Goal: Task Accomplishment & Management: Manage account settings

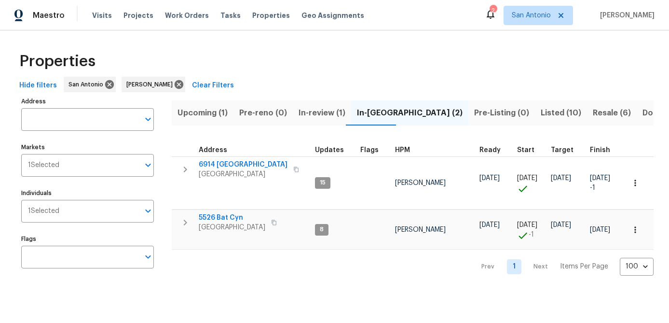
click at [541, 114] on span "Listed (10)" at bounding box center [561, 113] width 41 height 14
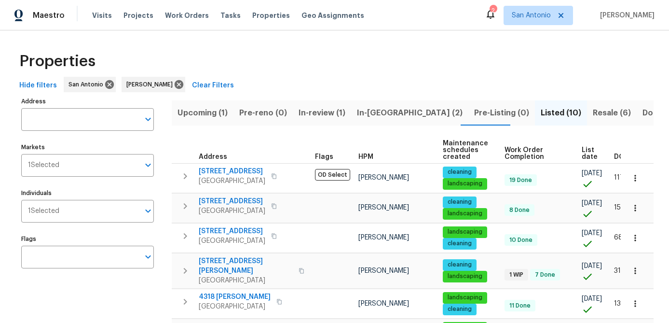
click at [585, 154] on span "List date" at bounding box center [590, 154] width 16 height 14
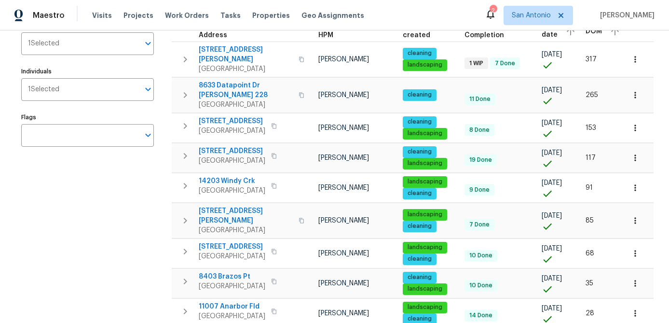
scroll to position [182, 0]
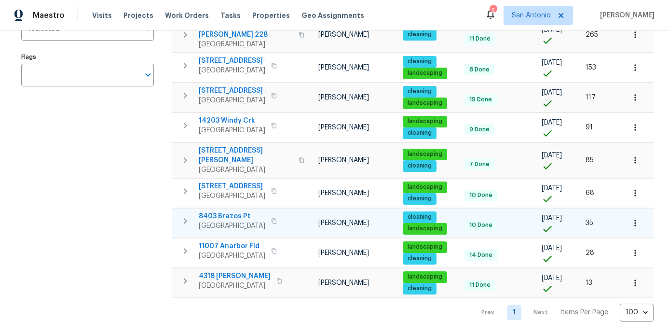
click at [227, 211] on span "8403 Brazos Pt" at bounding box center [232, 216] width 67 height 10
click at [635, 218] on icon "button" at bounding box center [635, 223] width 10 height 10
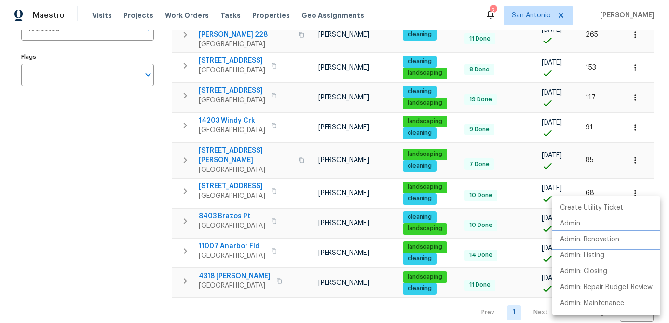
click at [604, 236] on p "Admin: Renovation" at bounding box center [589, 239] width 59 height 10
click at [53, 250] on div at bounding box center [334, 161] width 669 height 323
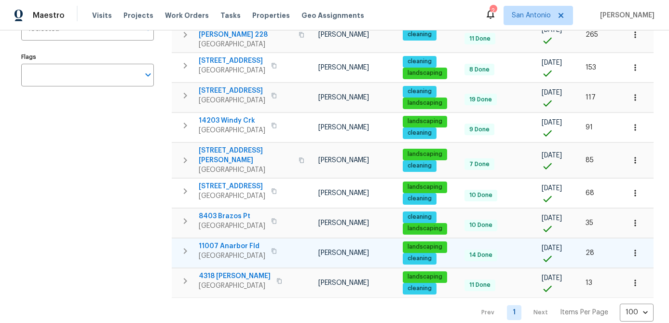
click at [221, 241] on span "11007 Anarbor Fld" at bounding box center [232, 246] width 67 height 10
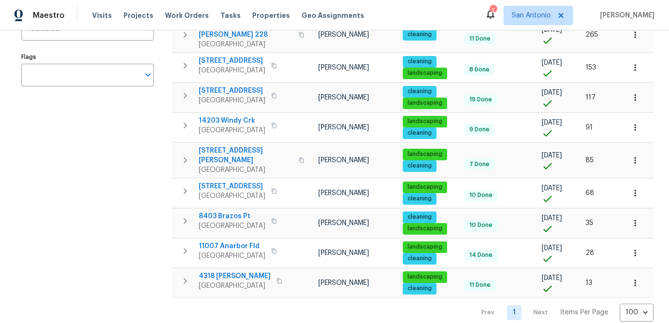
scroll to position [0, 0]
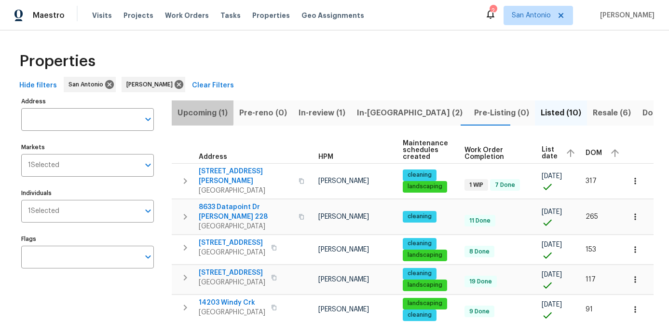
click at [191, 108] on span "Upcoming (1)" at bounding box center [202, 113] width 50 height 14
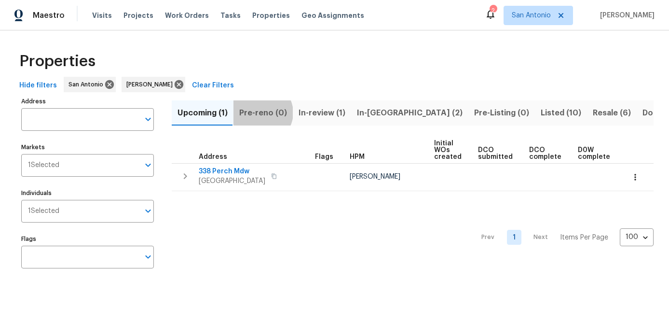
click at [260, 112] on span "Pre-reno (0)" at bounding box center [263, 113] width 48 height 14
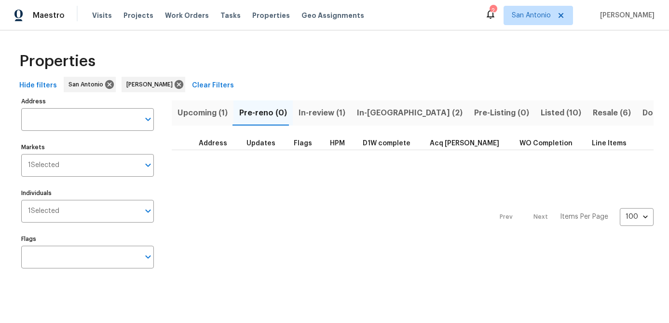
click at [305, 113] on span "In-review (1)" at bounding box center [322, 113] width 47 height 14
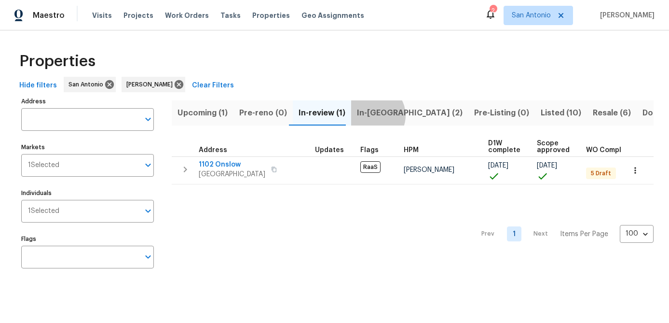
click at [368, 115] on span "In-reno (2)" at bounding box center [410, 113] width 106 height 14
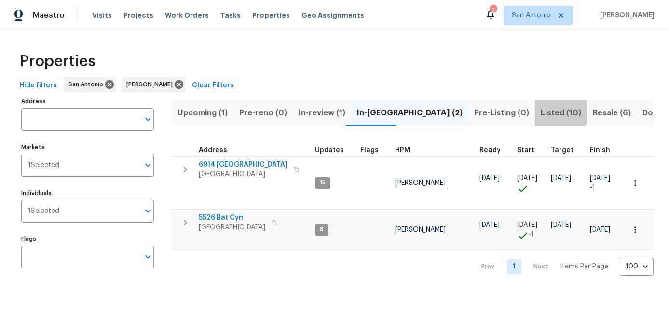
click at [541, 112] on span "Listed (10)" at bounding box center [561, 113] width 41 height 14
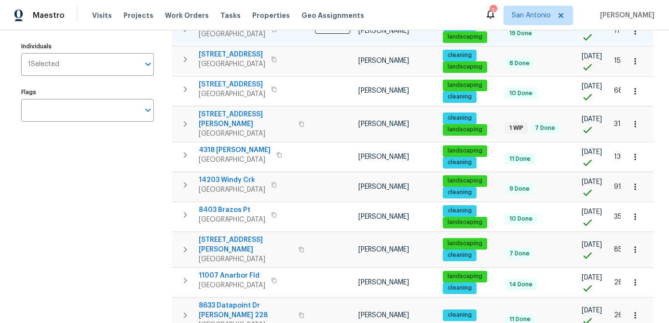
scroll to position [182, 0]
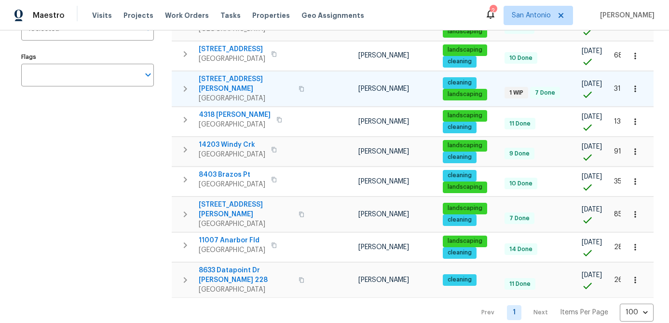
click at [227, 93] on span "[STREET_ADDRESS][PERSON_NAME]" at bounding box center [246, 83] width 94 height 19
click at [119, 204] on div "Address Address Markets 1 Selected Markets Individuals 1 Selected Individuals F…" at bounding box center [93, 117] width 145 height 409
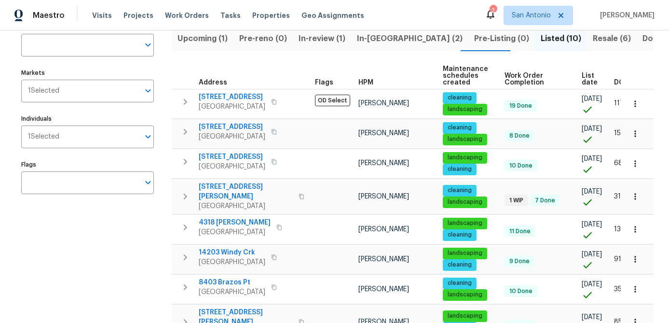
scroll to position [0, 0]
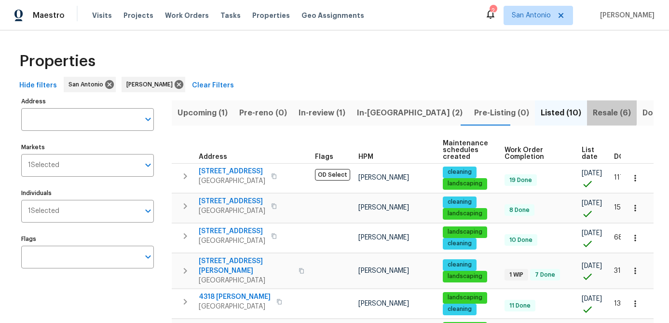
click at [593, 109] on span "Resale (6)" at bounding box center [612, 113] width 38 height 14
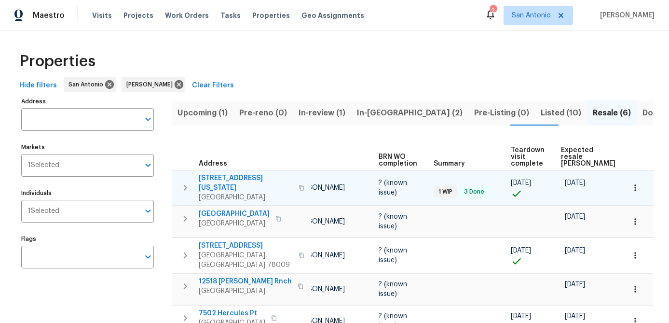
scroll to position [0, 82]
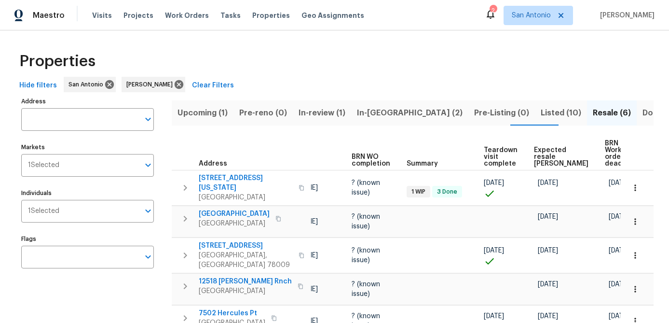
click at [85, 299] on div "Address Address Markets 1 Selected Markets Individuals 1 Selected Individuals F…" at bounding box center [93, 245] width 145 height 301
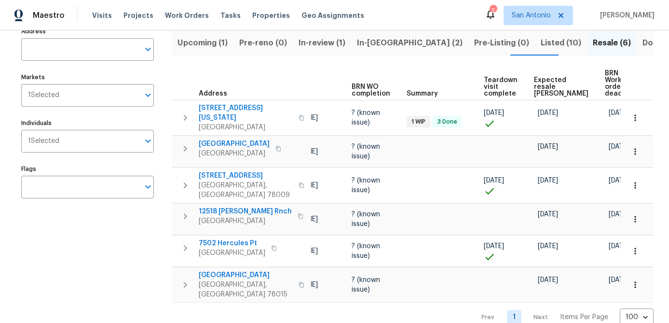
scroll to position [0, 0]
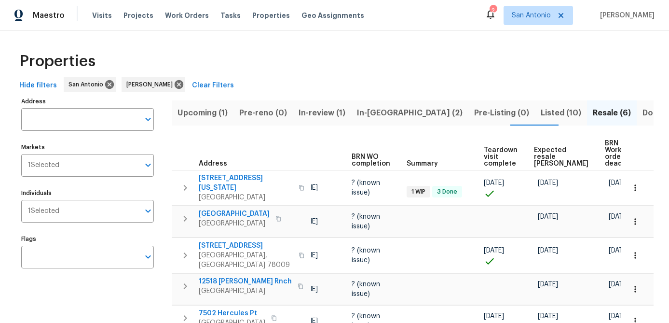
click at [541, 112] on span "Listed (10)" at bounding box center [561, 113] width 41 height 14
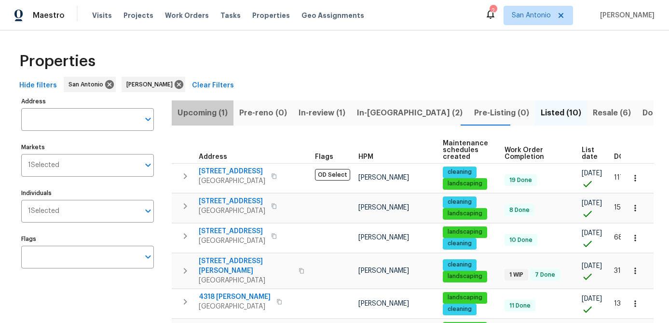
click at [202, 113] on span "Upcoming (1)" at bounding box center [202, 113] width 50 height 14
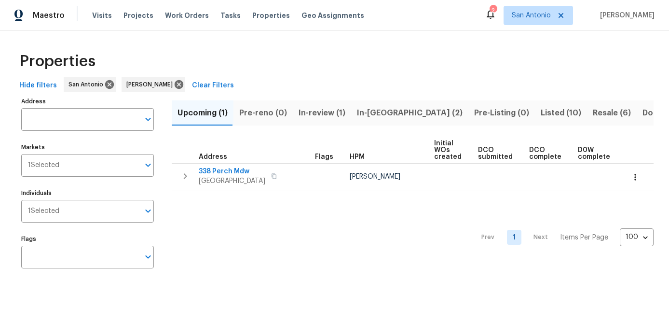
click at [360, 109] on span "In-reno (2)" at bounding box center [410, 113] width 106 height 14
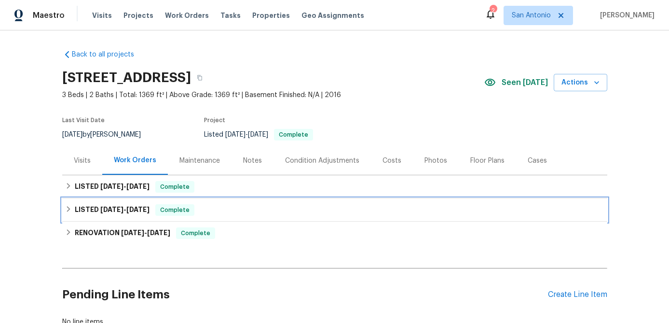
click at [191, 213] on span "Complete" at bounding box center [174, 210] width 37 height 10
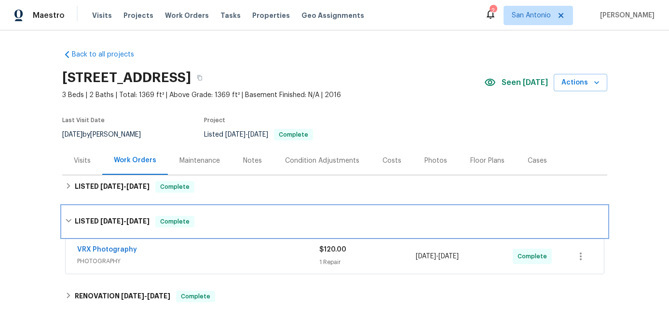
click at [186, 218] on span "Complete" at bounding box center [174, 222] width 37 height 10
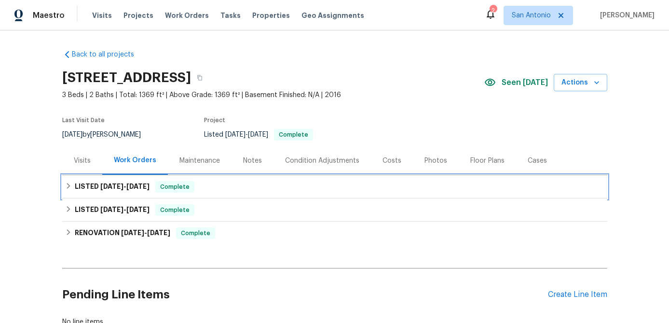
click at [177, 188] on span "Complete" at bounding box center [174, 187] width 37 height 10
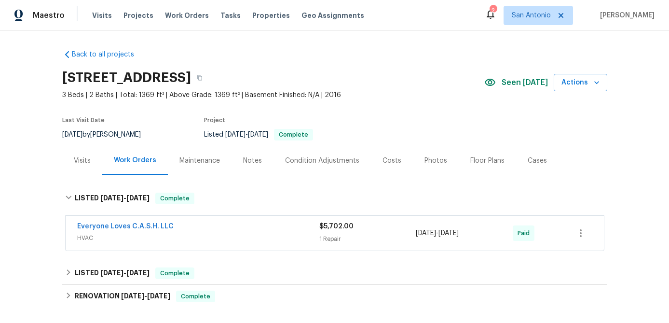
click at [206, 163] on div "Maintenance" at bounding box center [199, 161] width 41 height 10
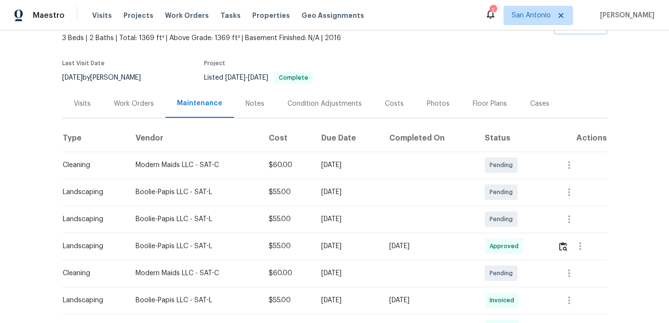
scroll to position [55, 0]
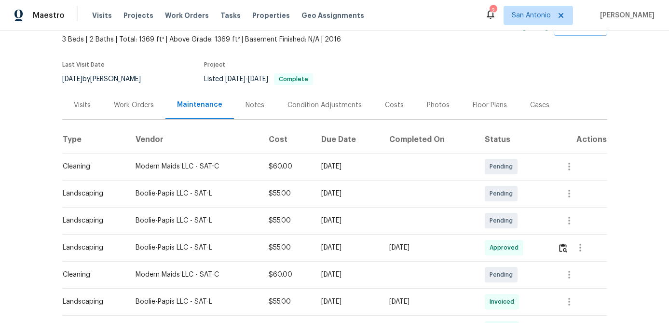
click at [123, 104] on div "Work Orders" at bounding box center [134, 105] width 40 height 10
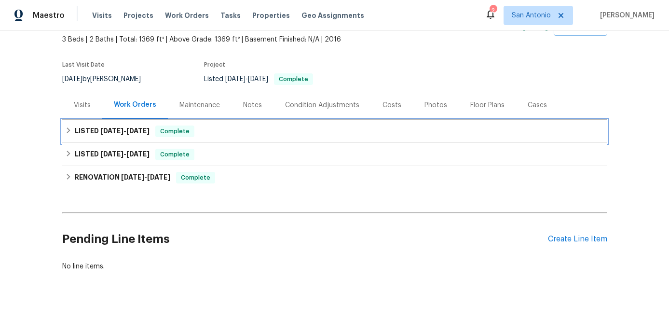
click at [171, 130] on span "Complete" at bounding box center [174, 131] width 37 height 10
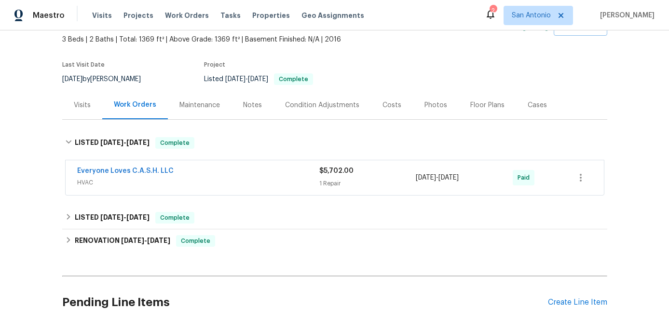
click at [321, 103] on div "Condition Adjustments" at bounding box center [322, 105] width 74 height 10
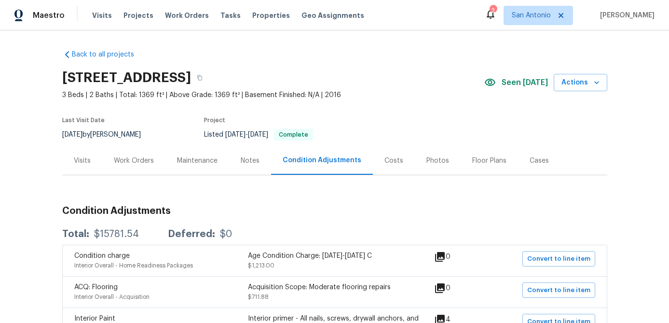
click at [125, 160] on div "Work Orders" at bounding box center [134, 161] width 40 height 10
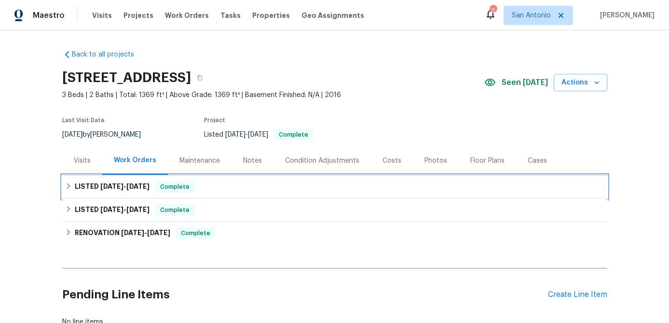
click at [177, 188] on span "Complete" at bounding box center [174, 187] width 37 height 10
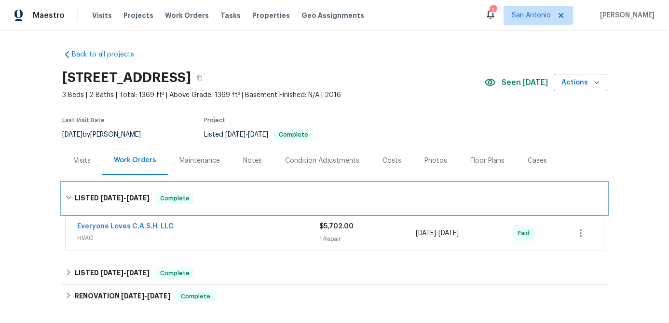
click at [177, 187] on div "LISTED 8/22/25 - 8/27/25 Complete" at bounding box center [334, 198] width 545 height 31
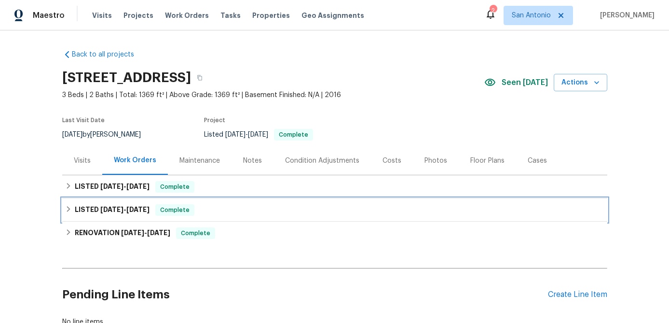
click at [175, 208] on span "Complete" at bounding box center [174, 210] width 37 height 10
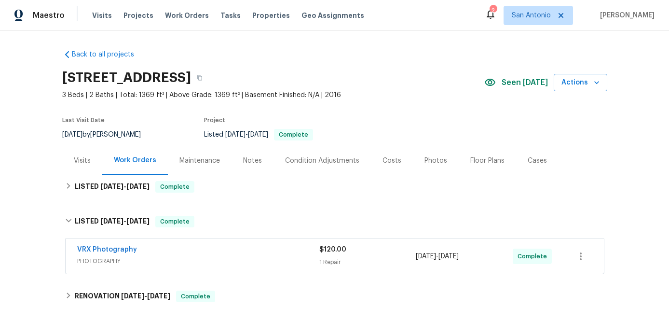
click at [341, 160] on div "Condition Adjustments" at bounding box center [322, 161] width 74 height 10
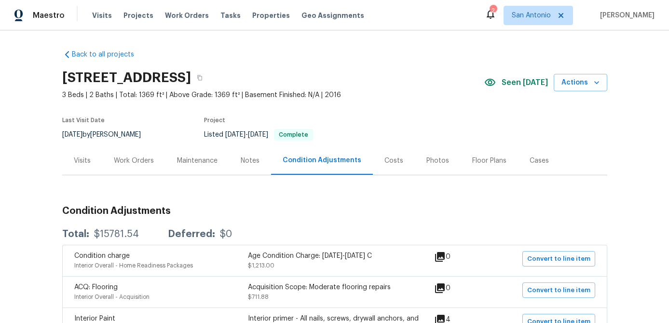
click at [393, 162] on div "Costs" at bounding box center [393, 161] width 19 height 10
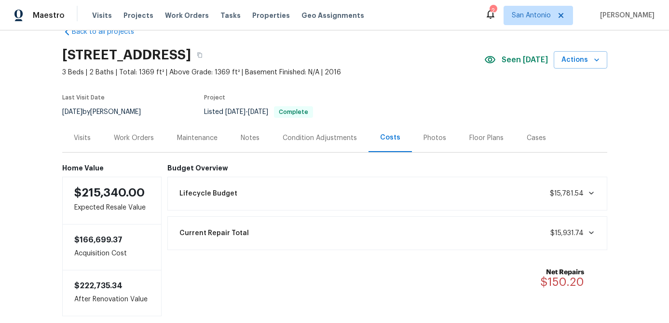
scroll to position [33, 0]
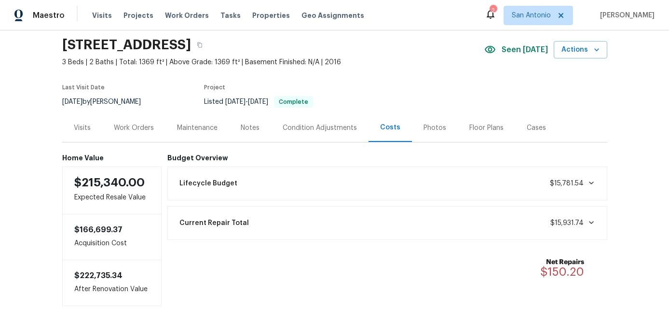
click at [128, 130] on div "Work Orders" at bounding box center [134, 128] width 40 height 10
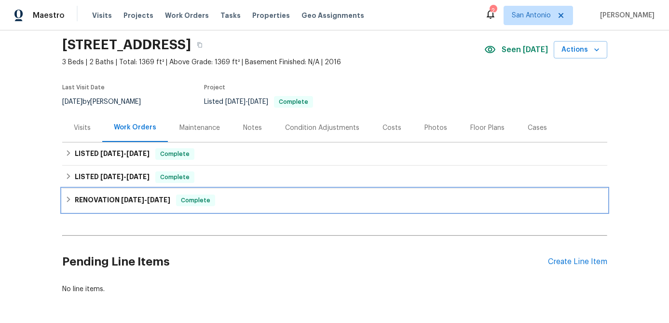
click at [193, 199] on span "Complete" at bounding box center [195, 200] width 37 height 10
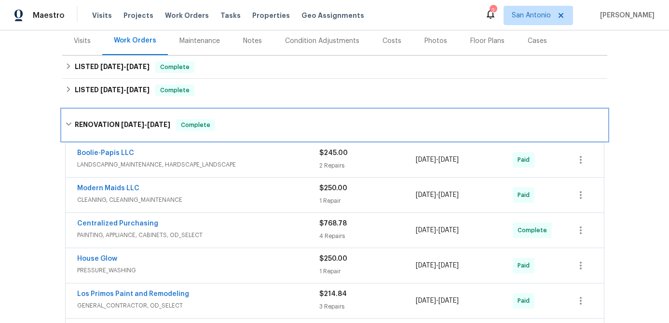
scroll to position [84, 0]
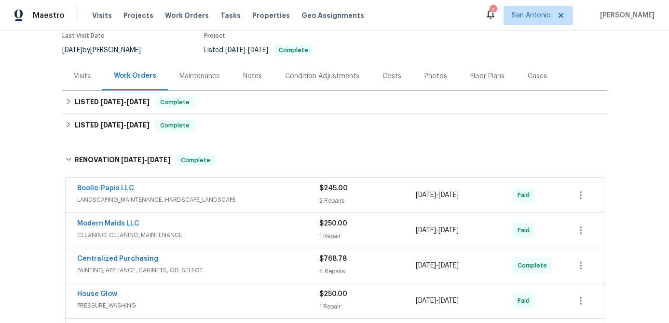
click at [253, 78] on div "Notes" at bounding box center [252, 76] width 19 height 10
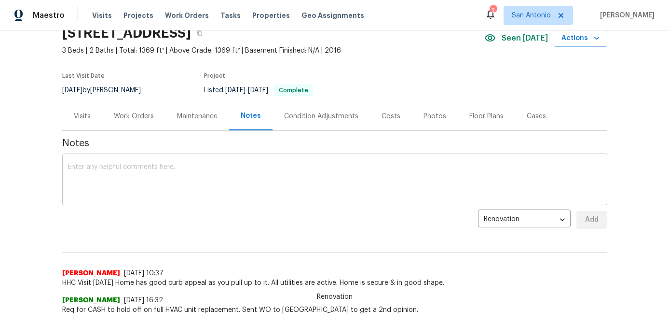
scroll to position [49, 0]
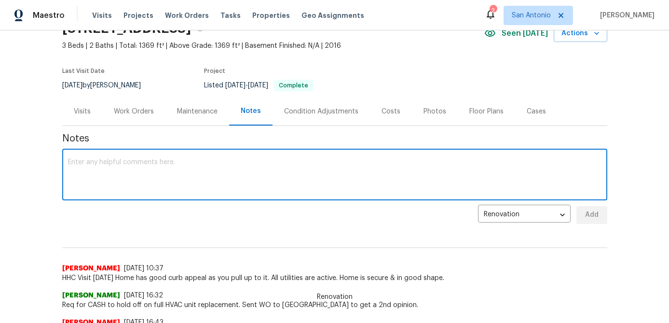
click at [132, 180] on textarea at bounding box center [334, 176] width 533 height 34
type textarea "L"
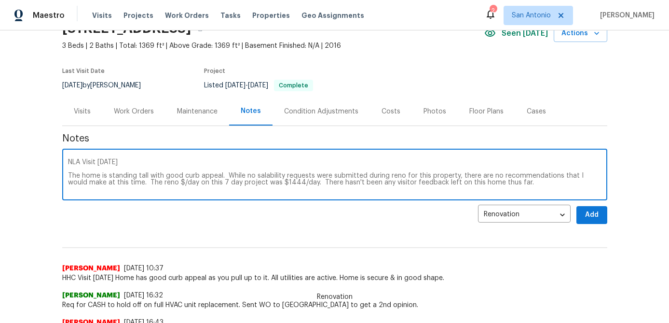
type textarea "NLA Visit 9/17/25 The home is standing tall with good curb appeal. While no sal…"
click at [587, 215] on span "Add" at bounding box center [591, 215] width 15 height 12
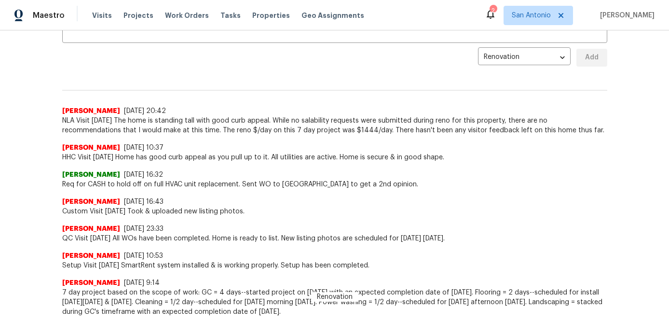
scroll to position [0, 0]
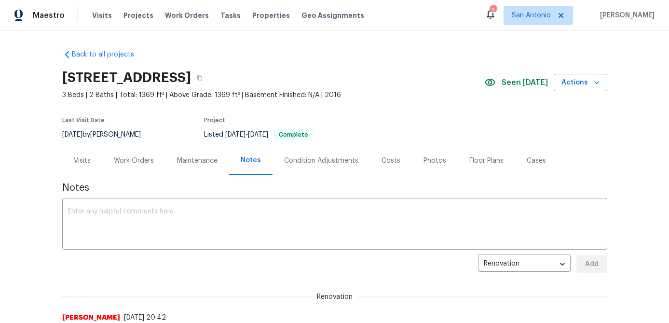
click at [387, 165] on div "Costs" at bounding box center [391, 160] width 42 height 28
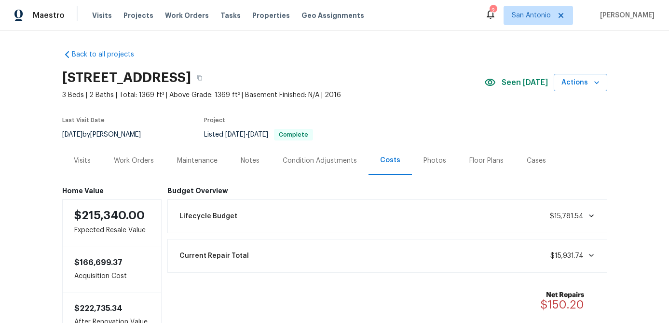
click at [128, 159] on div "Work Orders" at bounding box center [134, 161] width 40 height 10
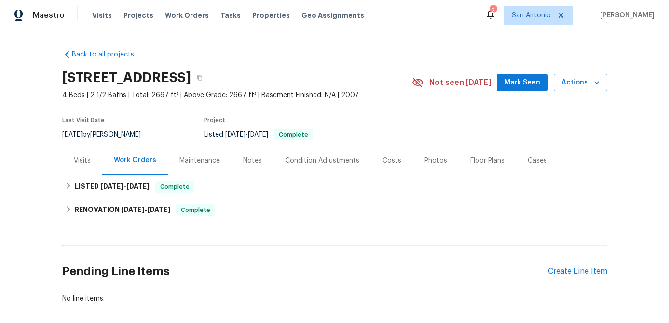
click at [82, 163] on div "Visits" at bounding box center [82, 161] width 17 height 10
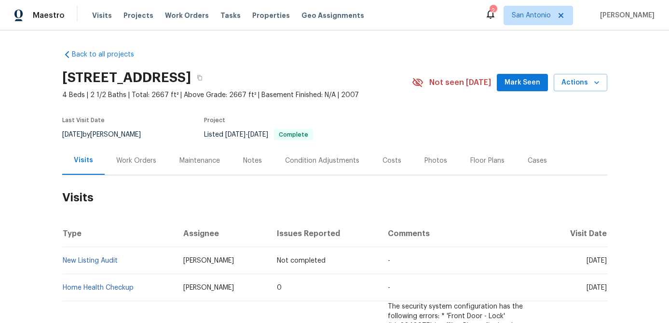
click at [520, 85] on span "Mark Seen" at bounding box center [522, 83] width 36 height 12
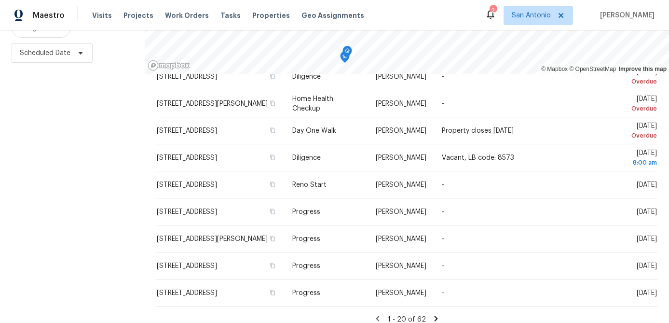
scroll to position [139, 0]
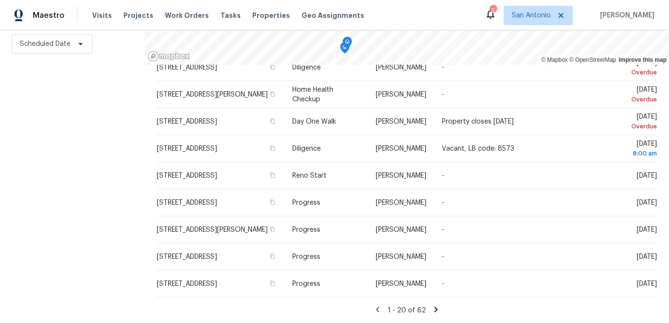
click at [435, 308] on icon at bounding box center [436, 308] width 3 height 5
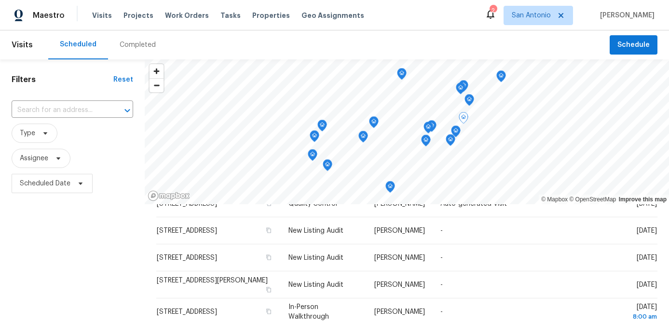
scroll to position [79, 0]
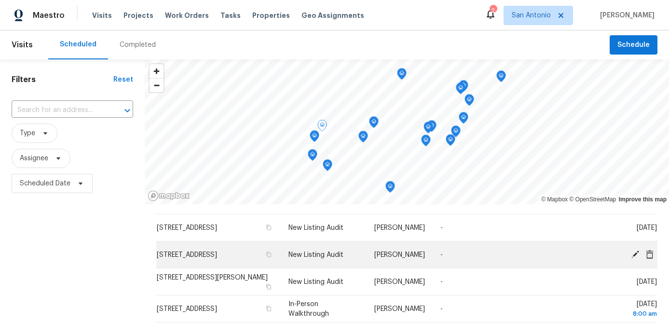
click at [635, 251] on icon at bounding box center [635, 253] width 9 height 9
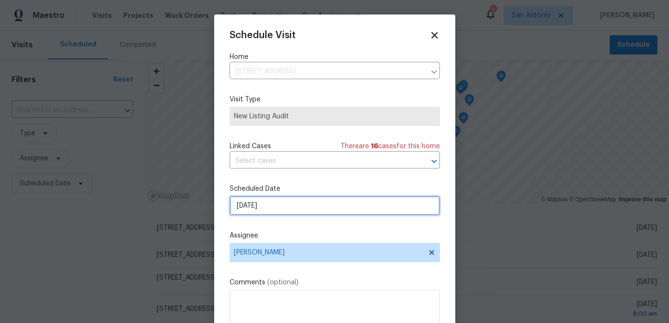
click at [297, 204] on input "[DATE]" at bounding box center [335, 205] width 210 height 19
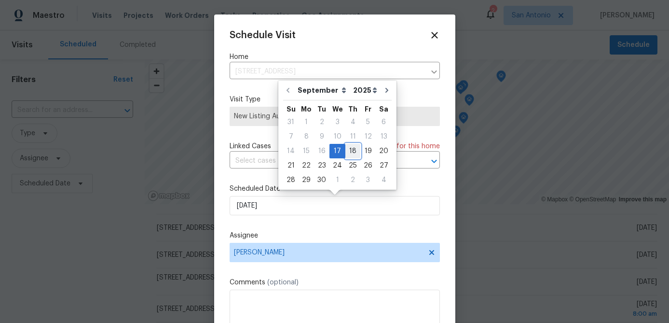
click at [349, 150] on div "18" at bounding box center [352, 151] width 15 height 14
type input "9/18/2025"
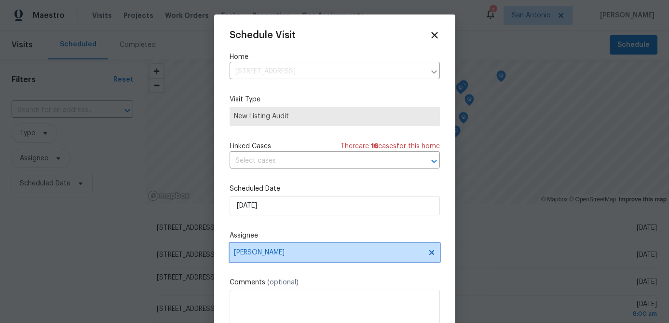
click at [430, 251] on icon at bounding box center [431, 252] width 5 height 5
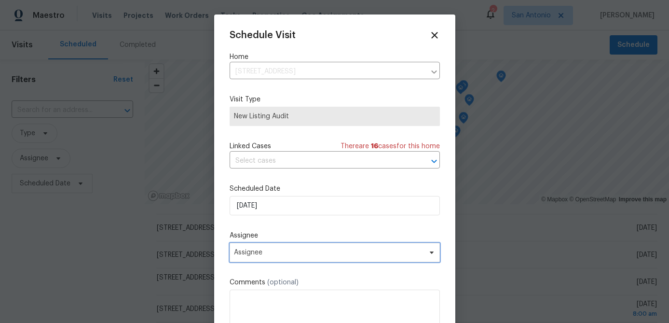
click at [406, 249] on span "Assignee" at bounding box center [328, 252] width 189 height 8
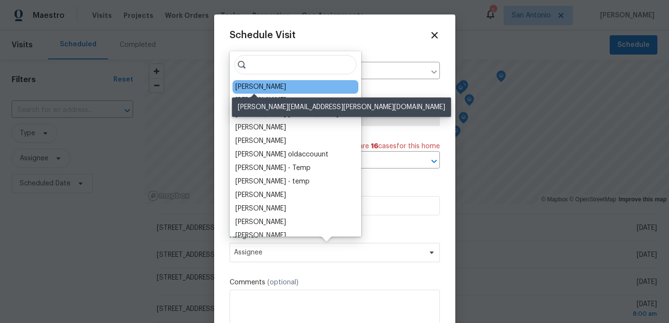
click at [263, 84] on div "[PERSON_NAME]" at bounding box center [260, 87] width 51 height 10
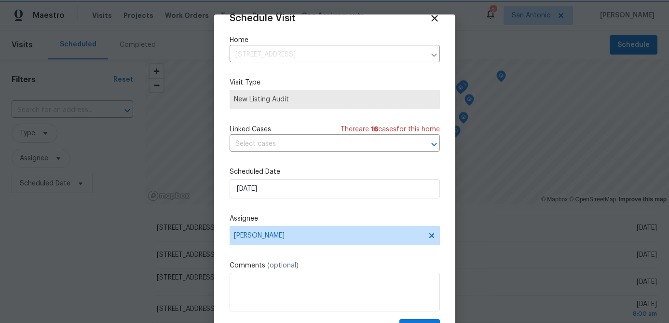
scroll to position [44, 0]
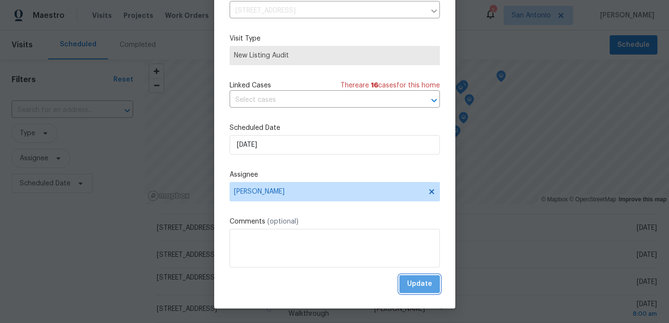
click at [421, 280] on span "Update" at bounding box center [419, 284] width 25 height 12
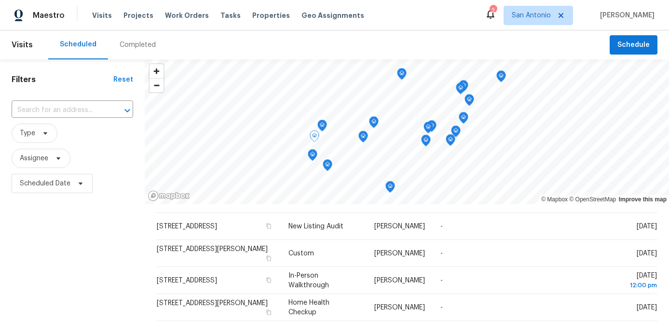
scroll to position [0, 0]
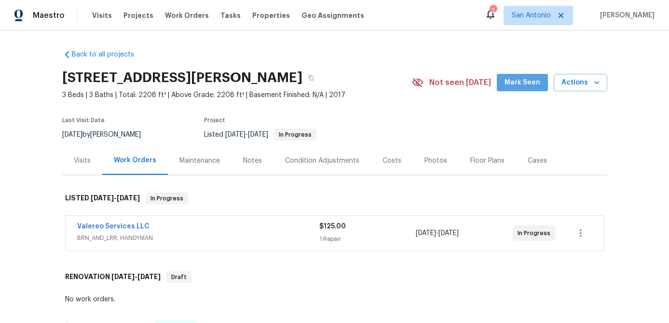
click at [530, 89] on span "Mark Seen" at bounding box center [522, 83] width 36 height 12
click at [177, 233] on span "BRN_AND_LRR, HANDYMAN" at bounding box center [198, 238] width 242 height 10
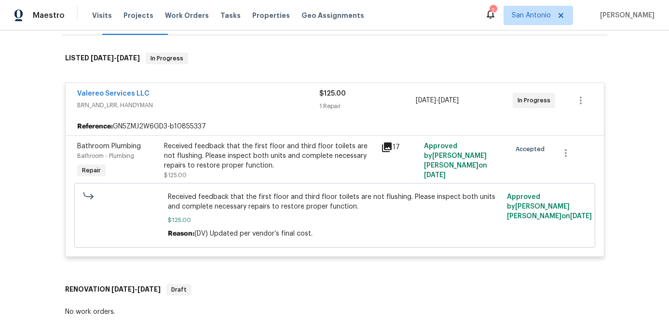
scroll to position [144, 0]
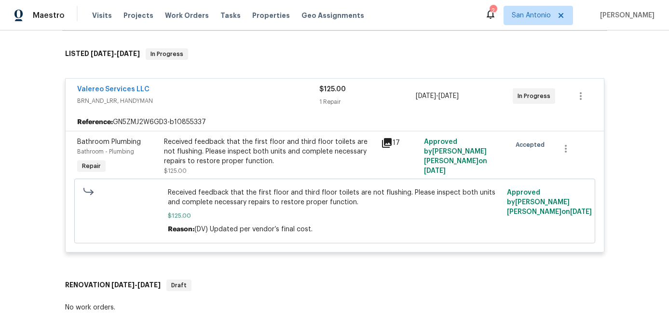
click at [382, 139] on icon at bounding box center [387, 143] width 12 height 12
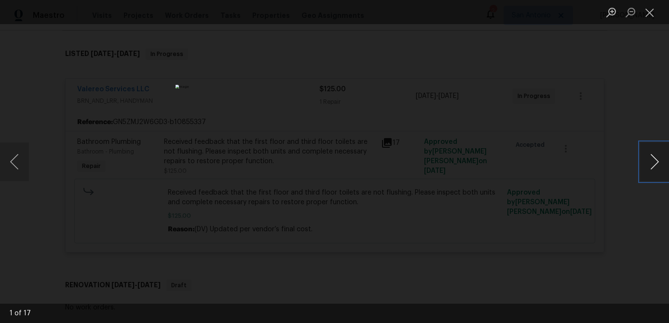
click at [651, 158] on button "Next image" at bounding box center [654, 161] width 29 height 39
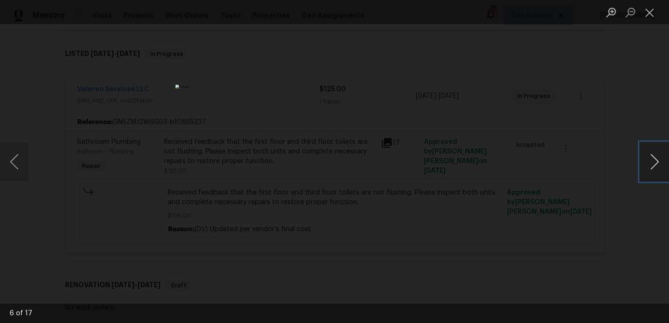
click at [651, 158] on button "Next image" at bounding box center [654, 161] width 29 height 39
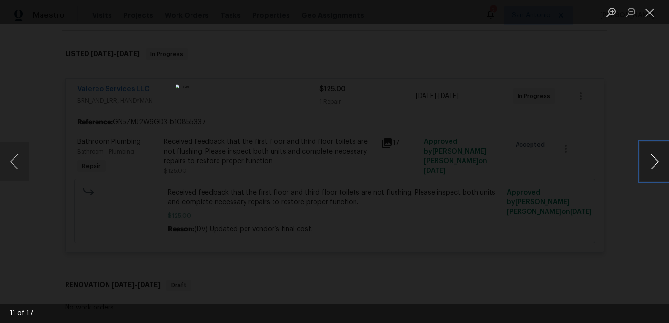
click at [651, 158] on button "Next image" at bounding box center [654, 161] width 29 height 39
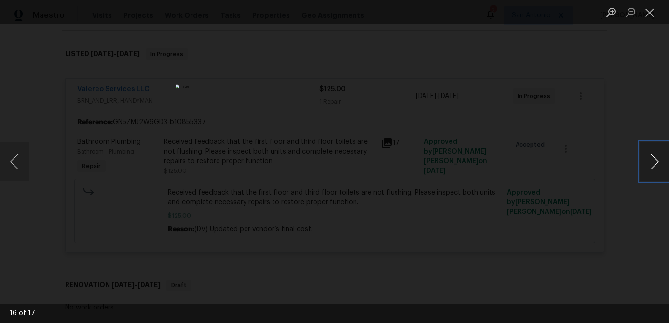
click at [651, 157] on button "Next image" at bounding box center [654, 161] width 29 height 39
click at [652, 17] on button "Close lightbox" at bounding box center [649, 12] width 19 height 17
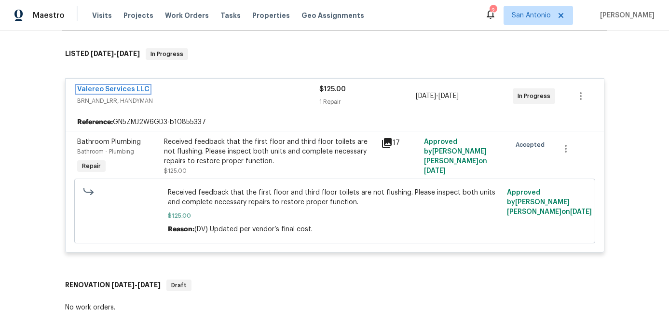
click at [127, 92] on link "Valereo Services LLC" at bounding box center [113, 89] width 72 height 7
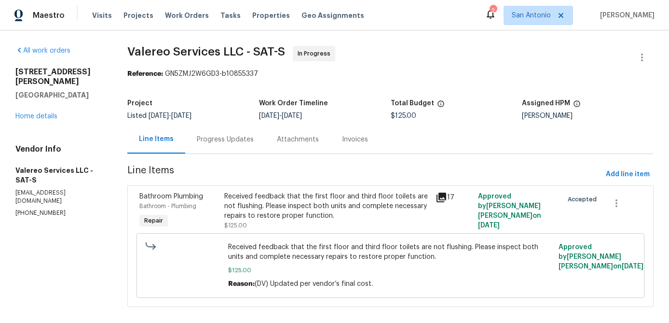
click at [234, 143] on div "Progress Updates" at bounding box center [225, 140] width 57 height 10
